Goal: Information Seeking & Learning: Learn about a topic

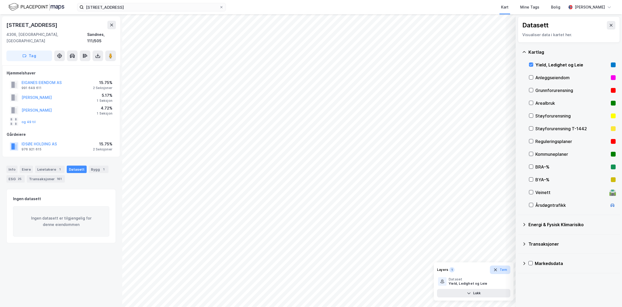
click at [503, 269] on button "Tøm" at bounding box center [500, 270] width 20 height 9
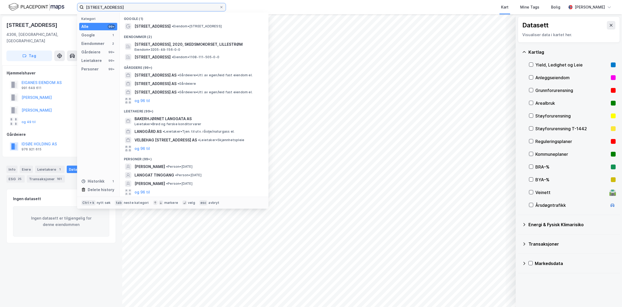
click at [119, 7] on input "[STREET_ADDRESS]" at bounding box center [152, 7] width 136 height 8
drag, startPoint x: 126, startPoint y: 7, endPoint x: 31, endPoint y: 11, distance: 94.7
click at [31, 11] on div "[STREET_ADDRESS] Kategori Alle 99+ Google 1 Eiendommer 2 Gårdeiere 99+ Leietake…" at bounding box center [311, 7] width 622 height 14
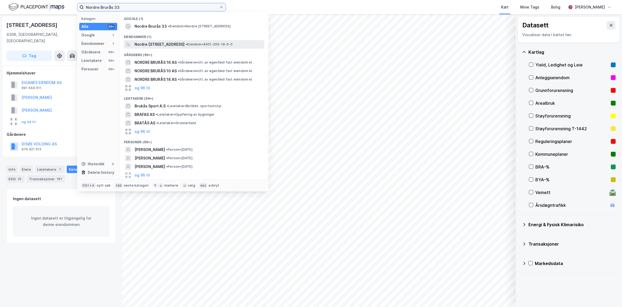
type input "Nordre Brurås 33"
click at [169, 43] on span "Nordre [STREET_ADDRESS]" at bounding box center [160, 44] width 50 height 6
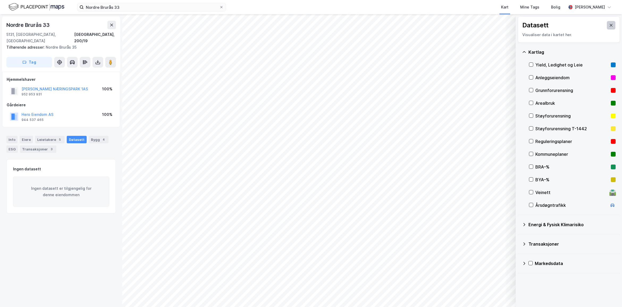
click at [608, 21] on button at bounding box center [611, 25] width 9 height 9
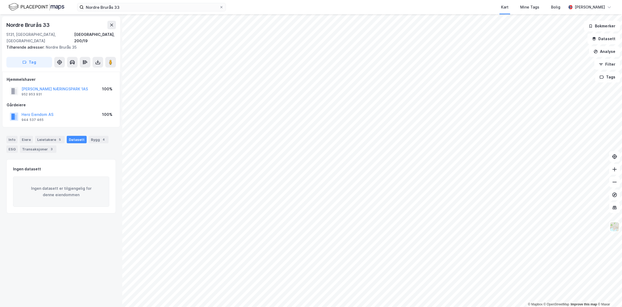
click at [18, 136] on div "Info [PERSON_NAME] 5 Datasett Bygg 4 ESG Transaksjoner 3" at bounding box center [61, 144] width 110 height 17
click at [11, 136] on div "Info" at bounding box center [11, 139] width 11 height 7
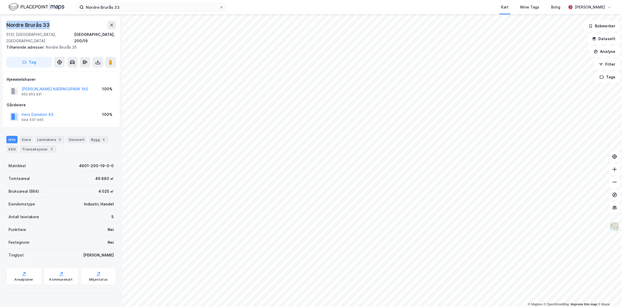
drag, startPoint x: 52, startPoint y: 25, endPoint x: 4, endPoint y: 24, distance: 48.1
click at [4, 24] on div "Nordre [STREET_ADDRESS], 200/19 Tilhørende adresser: [GEOGRAPHIC_DATA] 35 Tag" at bounding box center [61, 43] width 118 height 55
copy div "Nordre Brurås 33"
click at [95, 136] on div "Bygg 4" at bounding box center [99, 139] width 20 height 7
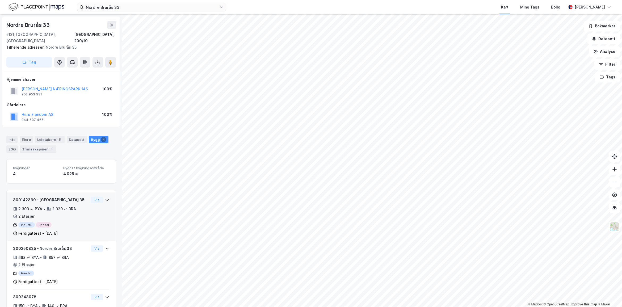
scroll to position [50, 0]
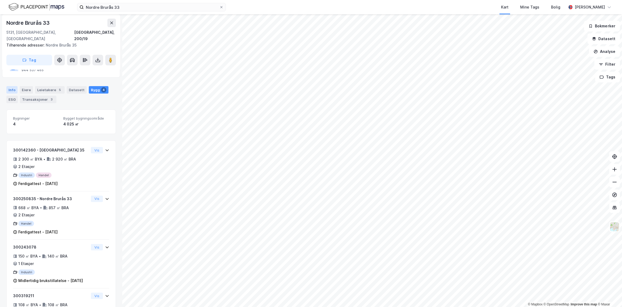
click at [9, 86] on div "Info" at bounding box center [11, 89] width 11 height 7
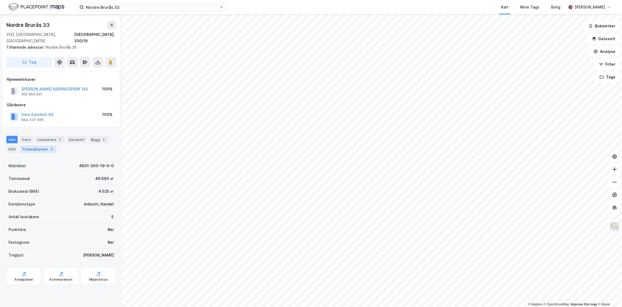
click at [49, 146] on div "3" at bounding box center [51, 148] width 5 height 5
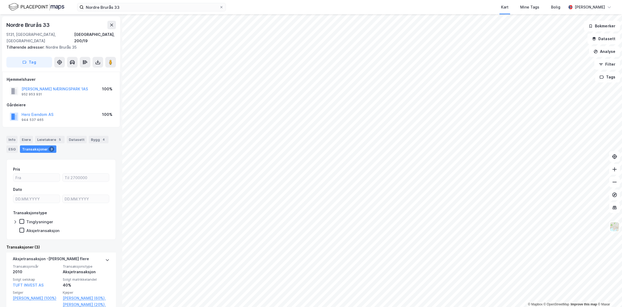
scroll to position [177, 0]
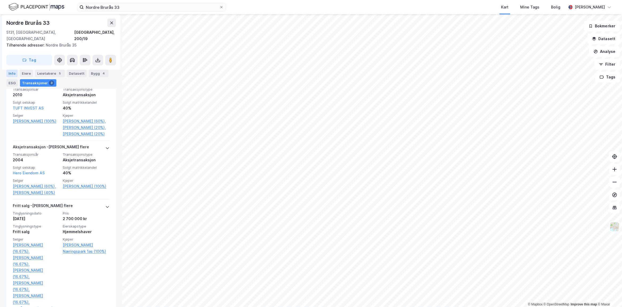
click at [11, 73] on div "Info" at bounding box center [11, 73] width 11 height 7
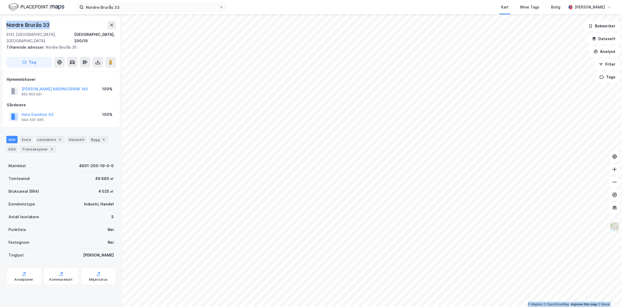
drag, startPoint x: 58, startPoint y: 24, endPoint x: -3, endPoint y: 25, distance: 61.7
click at [0, 25] on html "Nordre Brurås 33 Kart Mine Tags Bolig [PERSON_NAME] © Mapbox © OpenStreetMap Im…" at bounding box center [311, 153] width 622 height 307
copy div "© Mapbox © OpenStreetMap Improve this map © [PERSON_NAME][GEOGRAPHIC_DATA][STRE…"
click at [58, 268] on div "Kommunekart" at bounding box center [61, 276] width 35 height 17
drag, startPoint x: 54, startPoint y: 23, endPoint x: 3, endPoint y: 23, distance: 51.3
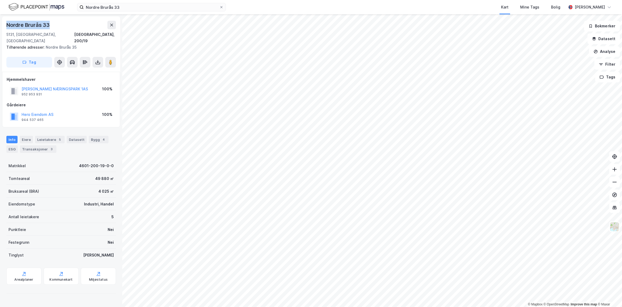
click at [3, 23] on div "Nordre [STREET_ADDRESS], 200/19 Tilhørende adresser: [GEOGRAPHIC_DATA] 35 Tag" at bounding box center [61, 43] width 118 height 55
copy div "Nordre Brurås 33"
click at [614, 40] on button "Datasett" at bounding box center [604, 38] width 32 height 11
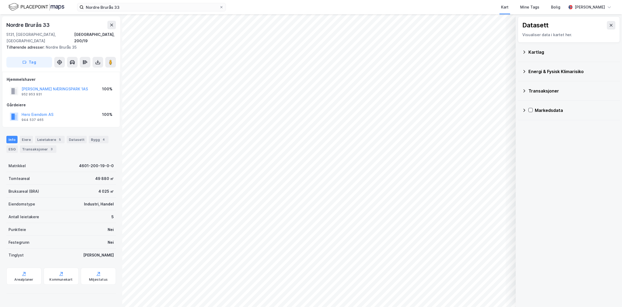
click at [556, 48] on div "Kartlag" at bounding box center [569, 52] width 94 height 13
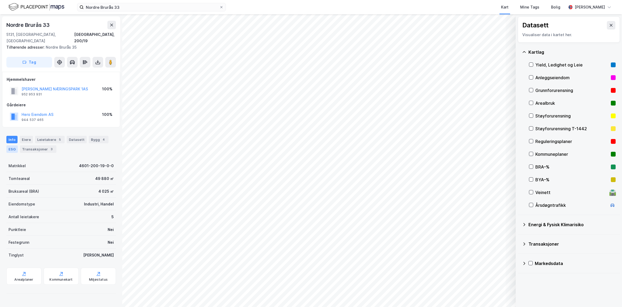
click at [14, 145] on div "ESG" at bounding box center [11, 148] width 11 height 7
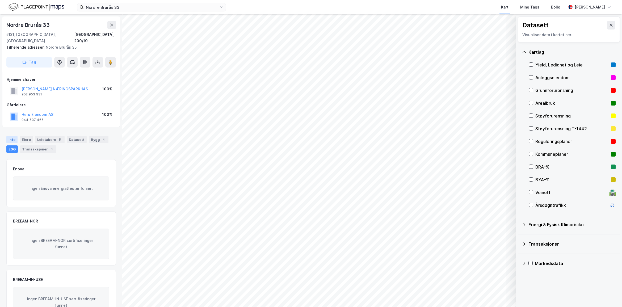
click at [12, 136] on div "Info" at bounding box center [11, 139] width 11 height 7
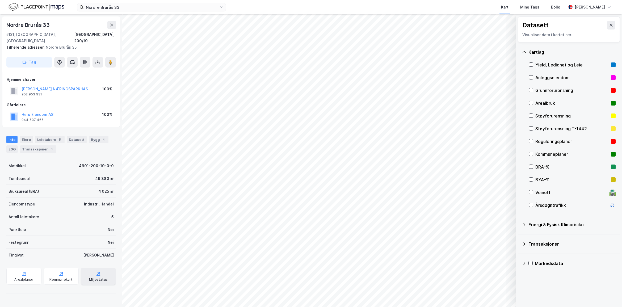
click at [98, 278] on div "Miljøstatus" at bounding box center [98, 276] width 35 height 17
